Goal: Information Seeking & Learning: Learn about a topic

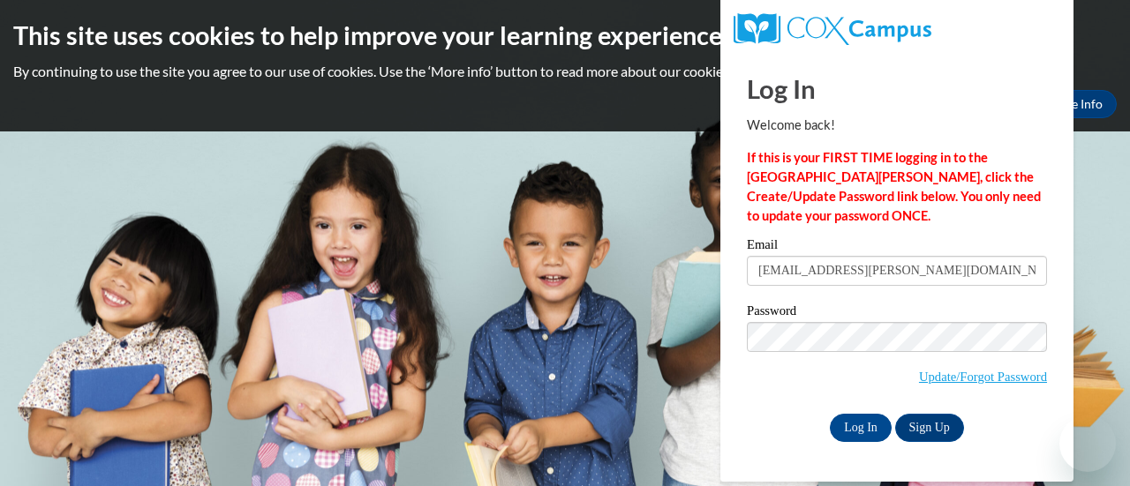
click at [868, 436] on input "Log In" at bounding box center [861, 428] width 62 height 28
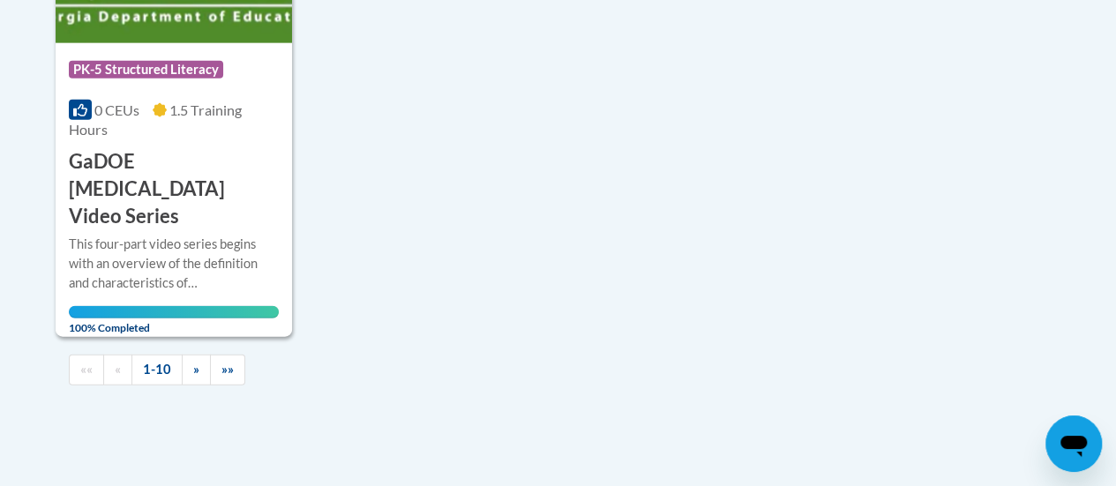
scroll to position [2065, 0]
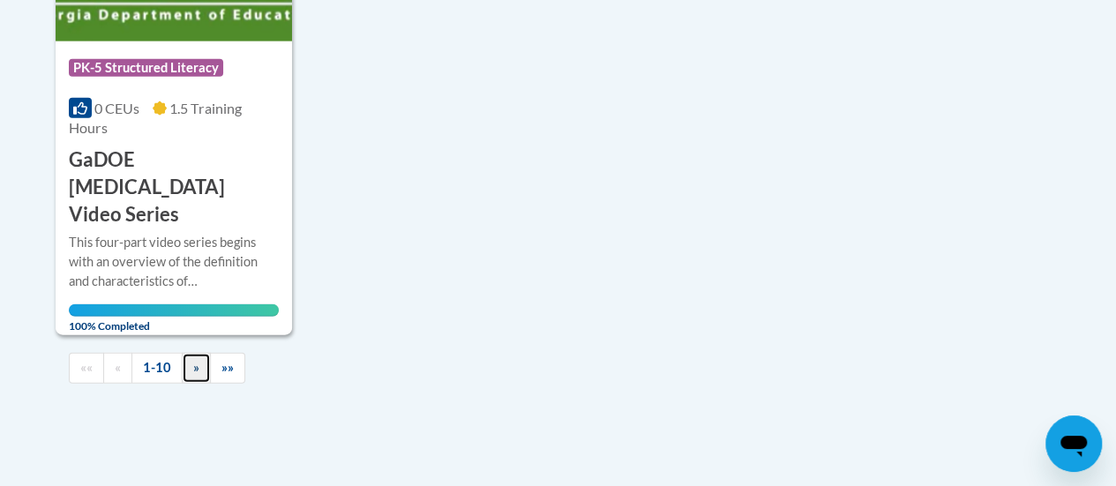
click at [190, 353] on link "»" at bounding box center [196, 368] width 29 height 31
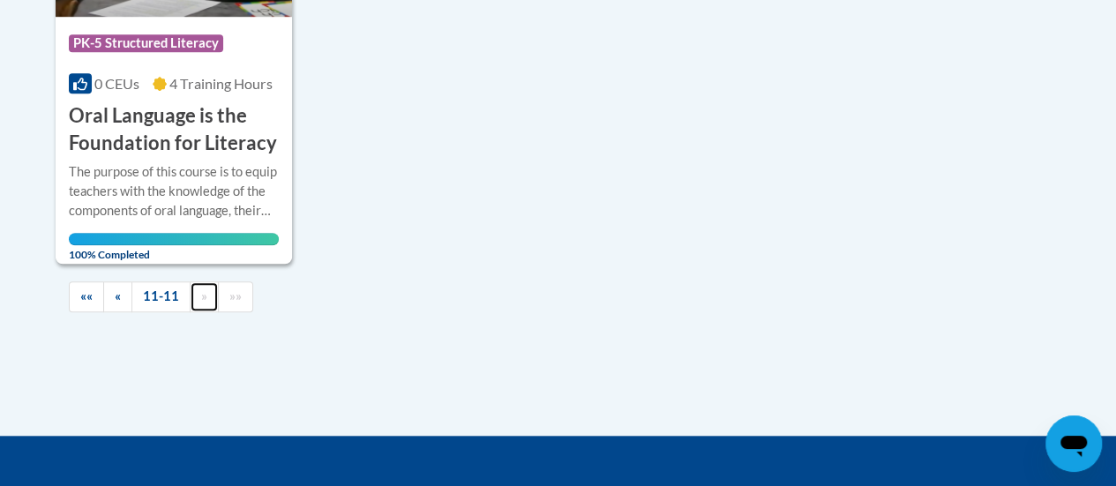
scroll to position [632, 0]
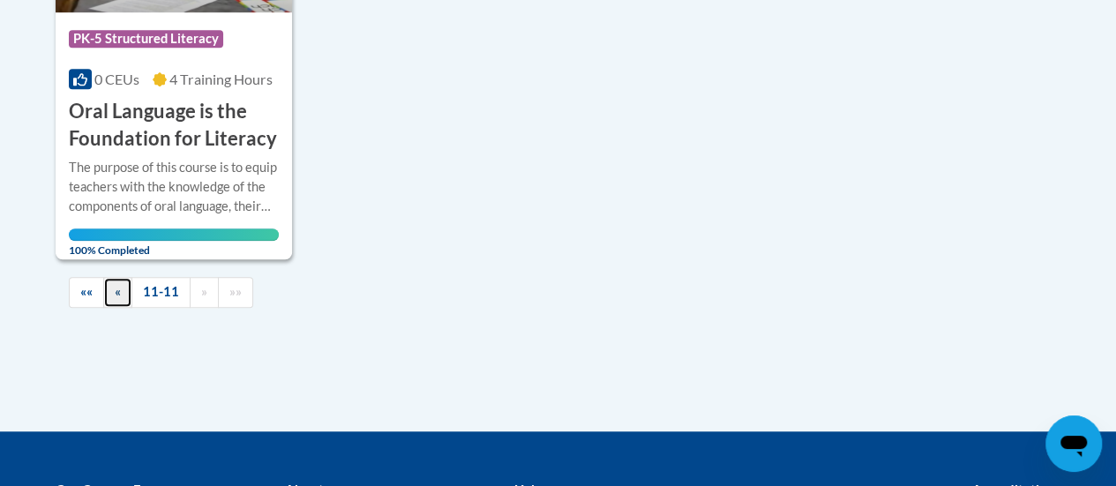
click at [118, 285] on span "«" at bounding box center [118, 291] width 6 height 15
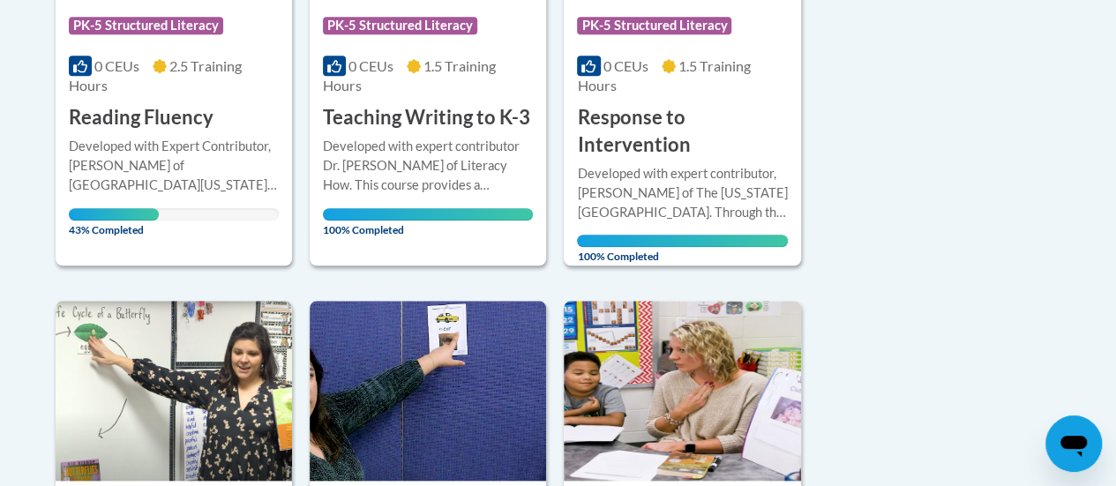
scroll to position [644, 0]
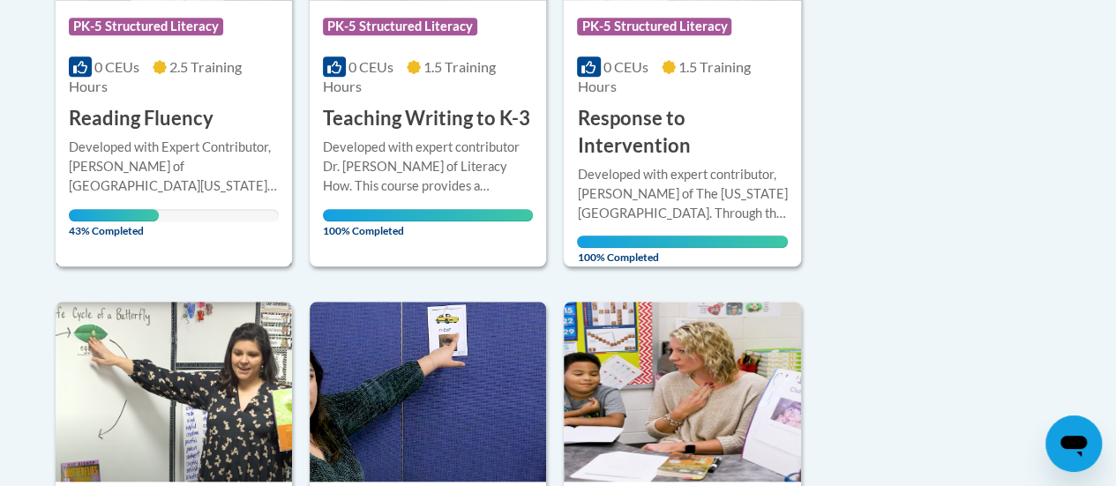
click at [213, 155] on div "Developed with Expert Contributor, [PERSON_NAME] of [GEOGRAPHIC_DATA][US_STATE]…" at bounding box center [174, 167] width 210 height 58
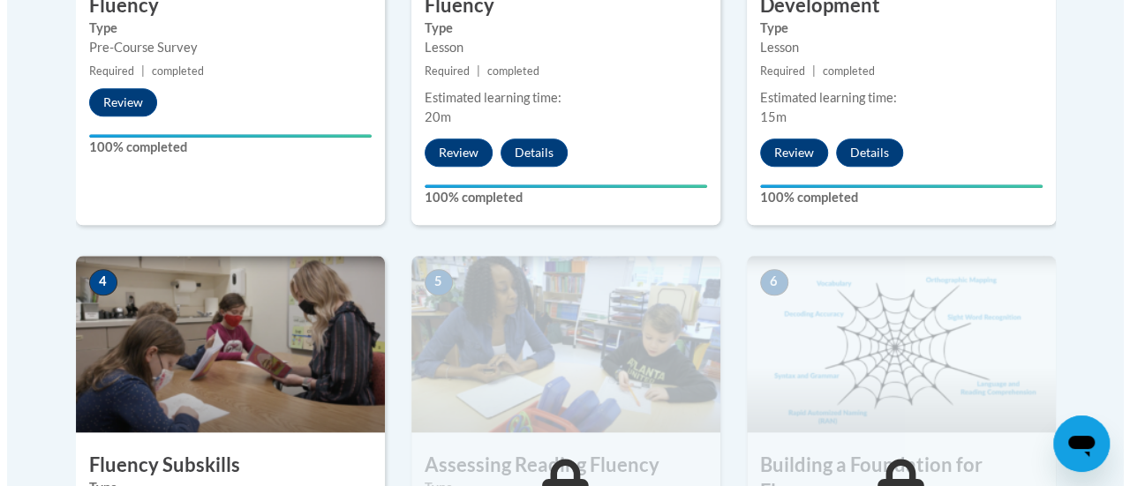
scroll to position [1128, 0]
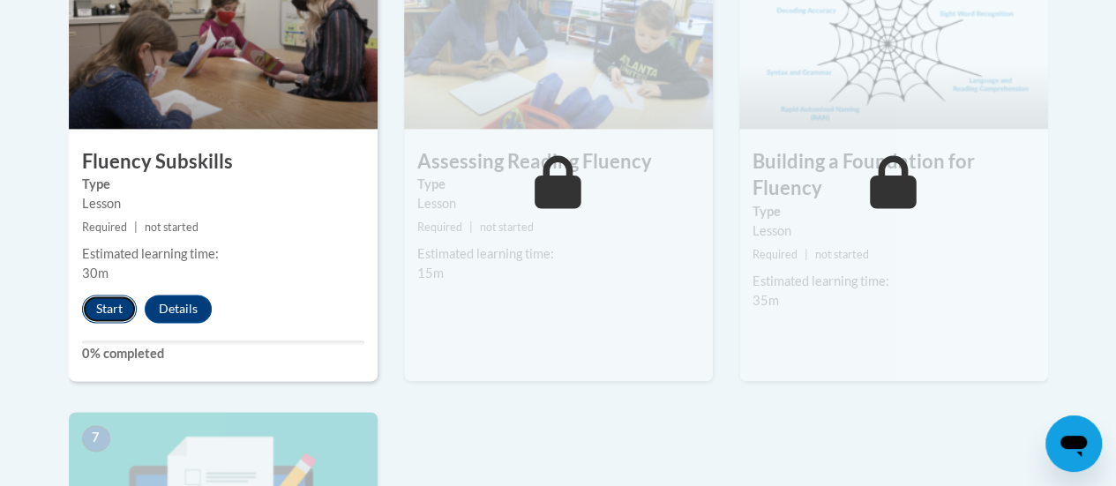
click at [94, 302] on button "Start" at bounding box center [109, 309] width 55 height 28
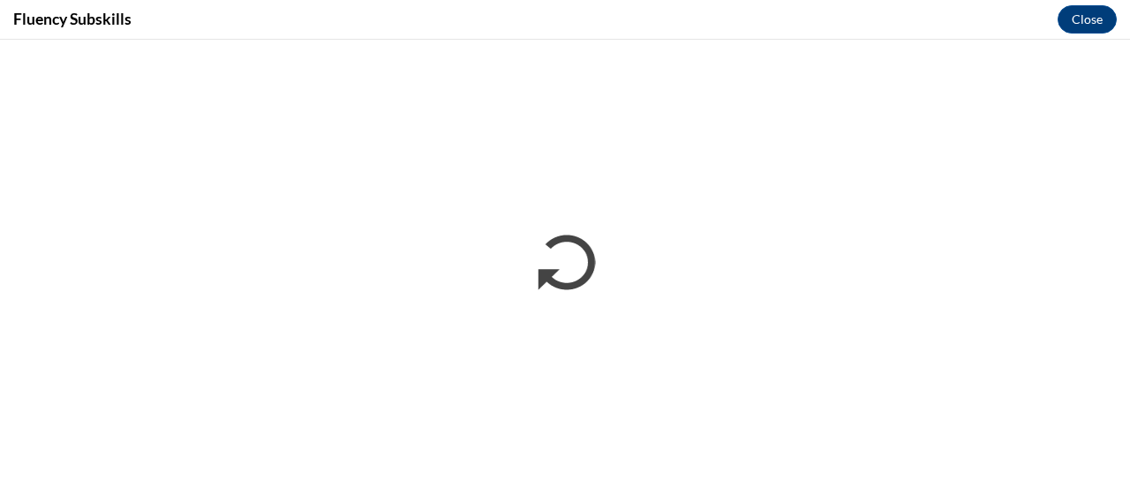
scroll to position [0, 0]
